Goal: Transaction & Acquisition: Subscribe to service/newsletter

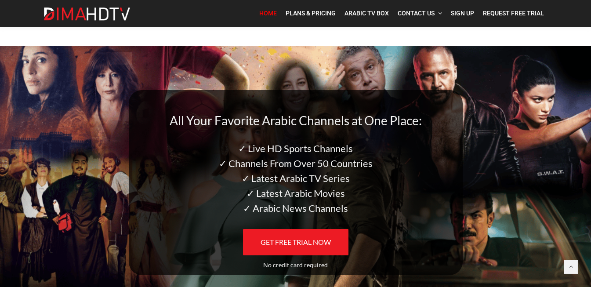
scroll to position [56, 0]
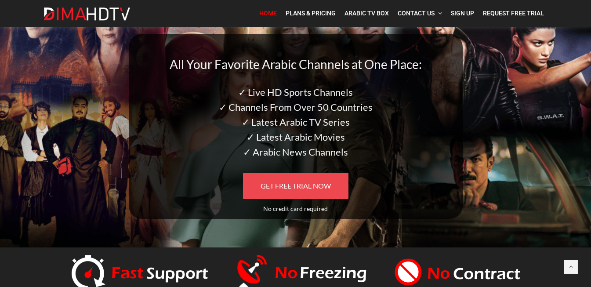
click at [280, 180] on link "GET FREE TRIAL NOW" at bounding box center [295, 186] width 105 height 26
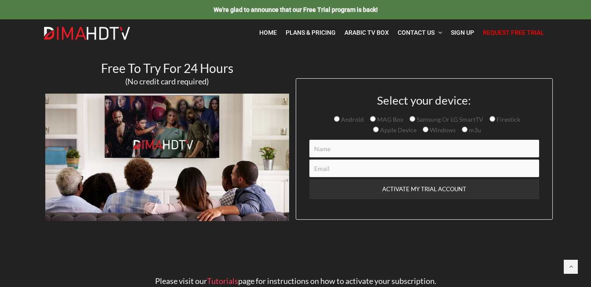
click at [338, 118] on input "Android" at bounding box center [337, 119] width 6 height 6
radio input "true"
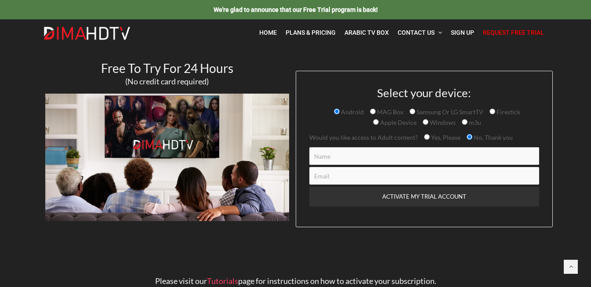
click at [333, 163] on input "Contact form" at bounding box center [424, 156] width 230 height 18
click at [346, 178] on input "Contact form" at bounding box center [424, 176] width 230 height 18
paste input "@"
type input "@"
paste input "@"
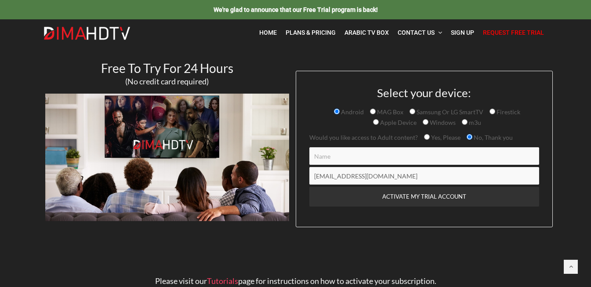
type input "mathiscussac251@gmail.com"
click at [332, 163] on input "Contact form" at bounding box center [424, 156] width 230 height 18
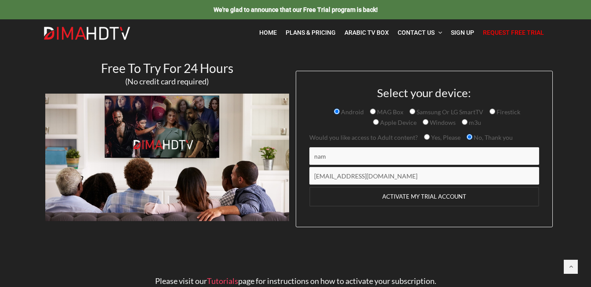
type input "nam"
click at [349, 200] on input "ACTIVATE MY TRIAL ACCOUNT" at bounding box center [424, 197] width 230 height 20
